Goal: Register for event/course

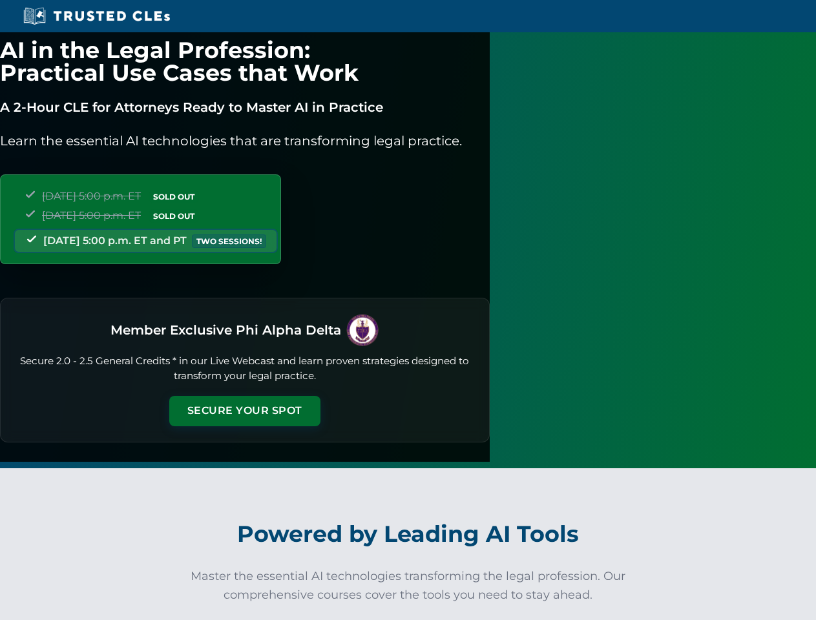
click at [321, 397] on button "Secure Your Spot" at bounding box center [244, 411] width 151 height 30
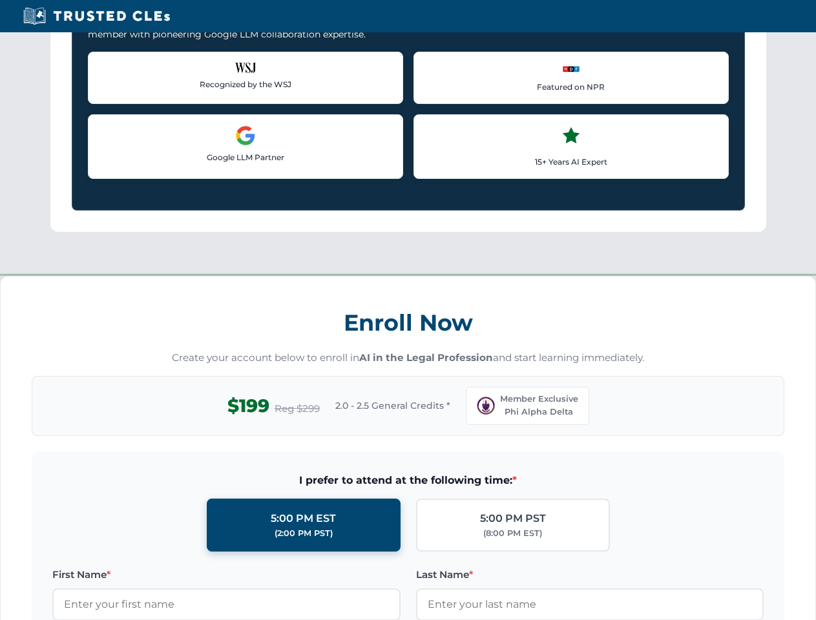
click at [367, 615] on div "Enroll Now Create your account below to enroll in AI in the Legal Profession an…" at bounding box center [408, 588] width 816 height 624
